Goal: Register for event/course

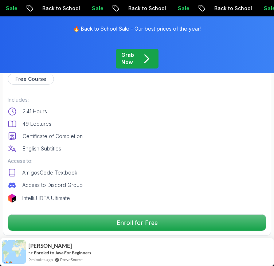
scroll to position [262, 0]
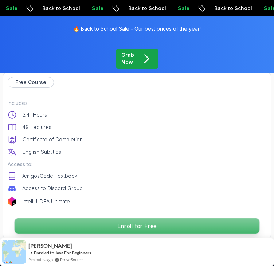
click at [153, 225] on p "Enroll for Free" at bounding box center [138, 226] width 246 height 15
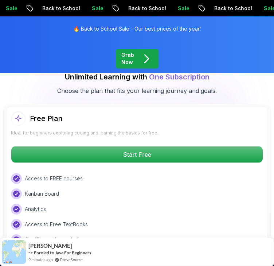
scroll to position [1618, 0]
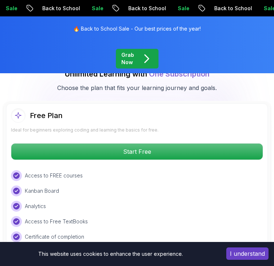
click at [200, 92] on body "Sale Back to School Sale Back to School Sale Back to School Sale Back to School…" at bounding box center [137, 29] width 274 height 3295
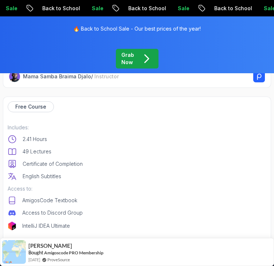
scroll to position [231, 0]
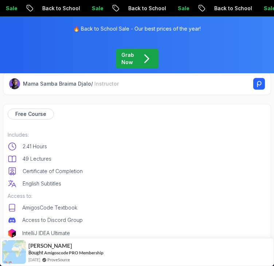
click at [33, 116] on p "Free Course" at bounding box center [30, 114] width 31 height 7
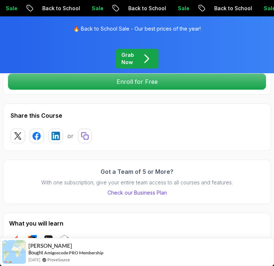
scroll to position [411, 0]
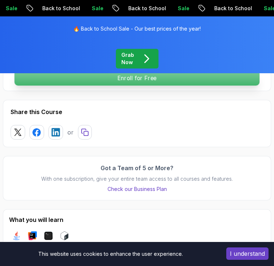
click at [219, 82] on p "Enroll for Free" at bounding box center [138, 77] width 246 height 15
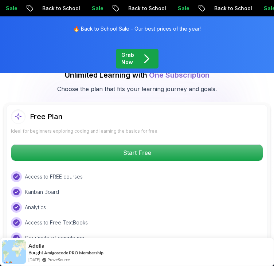
scroll to position [1618, 0]
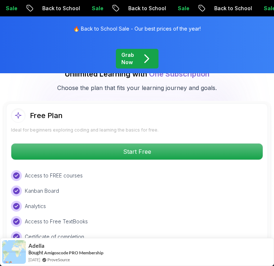
click at [67, 172] on p "Access to FREE courses" at bounding box center [54, 175] width 58 height 7
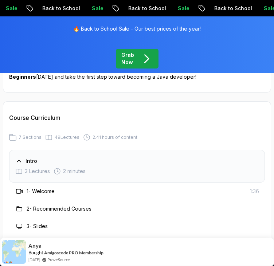
scroll to position [1115, 0]
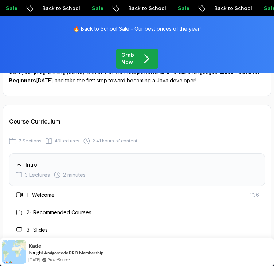
click at [19, 192] on icon at bounding box center [19, 195] width 7 height 7
click at [42, 192] on h3 "1 - Welcome" at bounding box center [41, 195] width 28 height 7
click at [19, 192] on icon at bounding box center [19, 195] width 7 height 7
click at [46, 192] on h3 "1 - Welcome" at bounding box center [41, 195] width 28 height 7
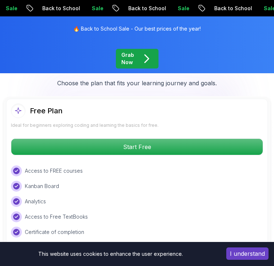
scroll to position [1619, 0]
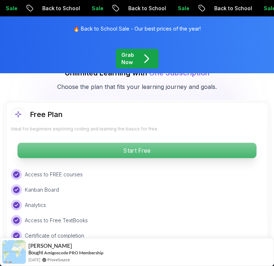
click at [234, 143] on p "Start Free" at bounding box center [137, 150] width 239 height 15
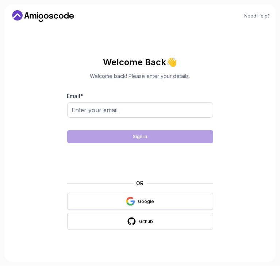
click at [134, 203] on icon "button" at bounding box center [133, 203] width 4 height 4
